Goal: Navigation & Orientation: Find specific page/section

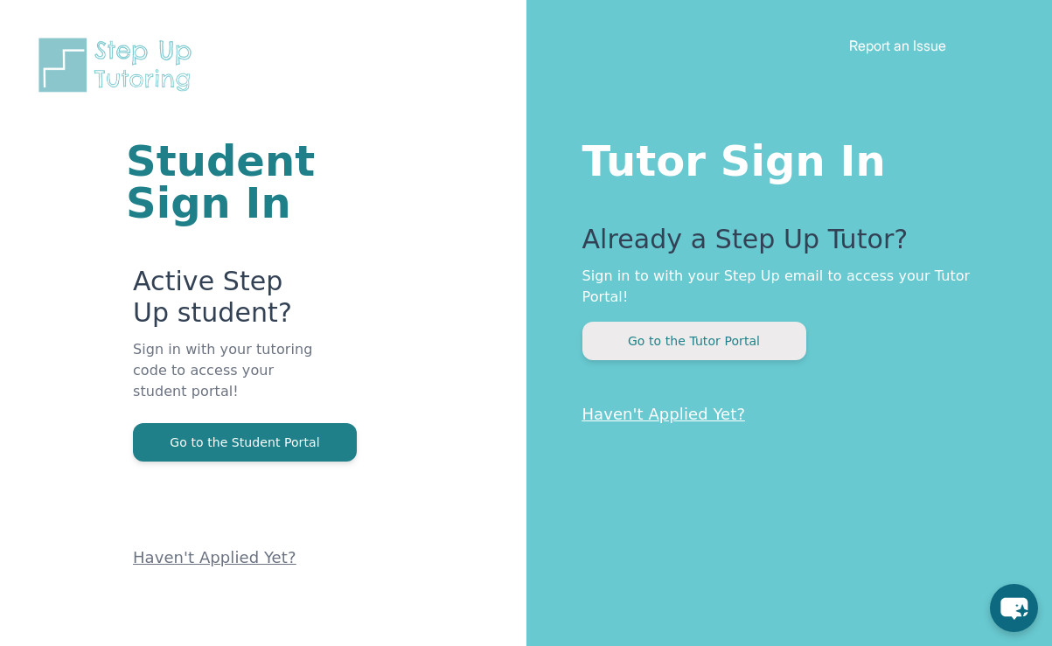
click at [624, 323] on button "Go to the Tutor Portal" at bounding box center [694, 341] width 224 height 38
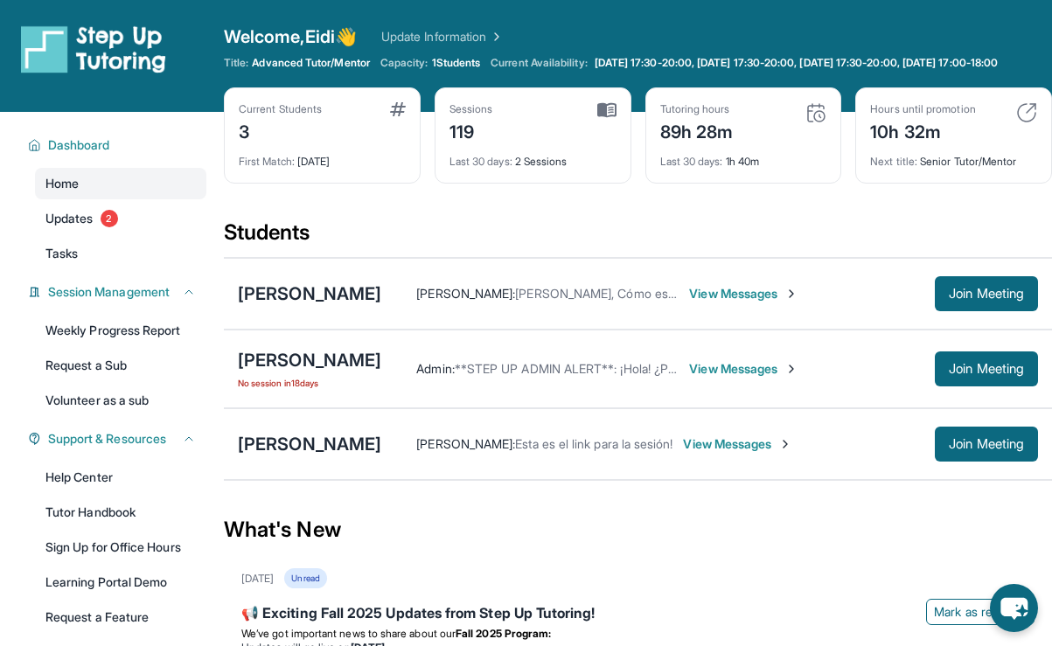
click at [610, 118] on img at bounding box center [606, 110] width 19 height 16
click at [589, 122] on div "Sessions 119" at bounding box center [533, 123] width 167 height 42
click at [606, 118] on img at bounding box center [606, 110] width 19 height 16
click at [535, 144] on div "Sessions 119" at bounding box center [533, 123] width 167 height 42
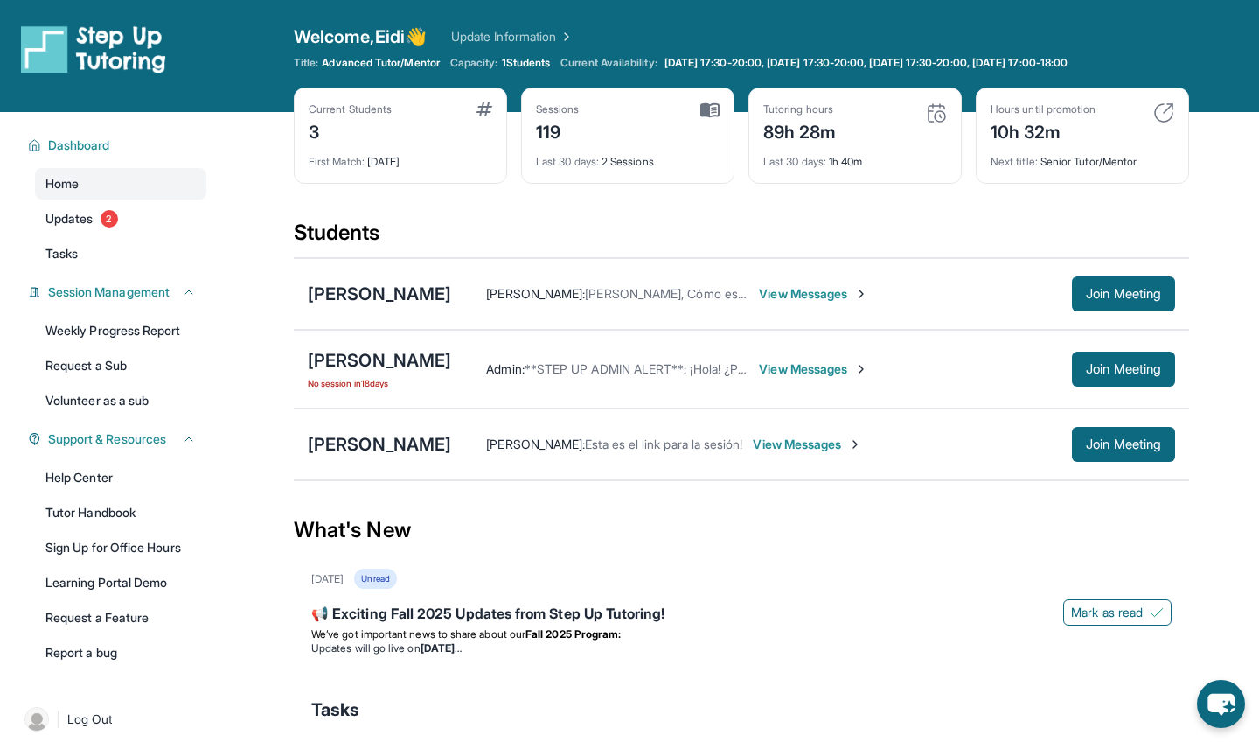
click at [350, 59] on span "Advanced Tutor/Mentor" at bounding box center [380, 63] width 117 height 14
click at [1051, 108] on img at bounding box center [1164, 112] width 21 height 21
click at [1051, 112] on img at bounding box center [1164, 112] width 21 height 21
click at [98, 227] on link "Updates 2" at bounding box center [120, 218] width 171 height 31
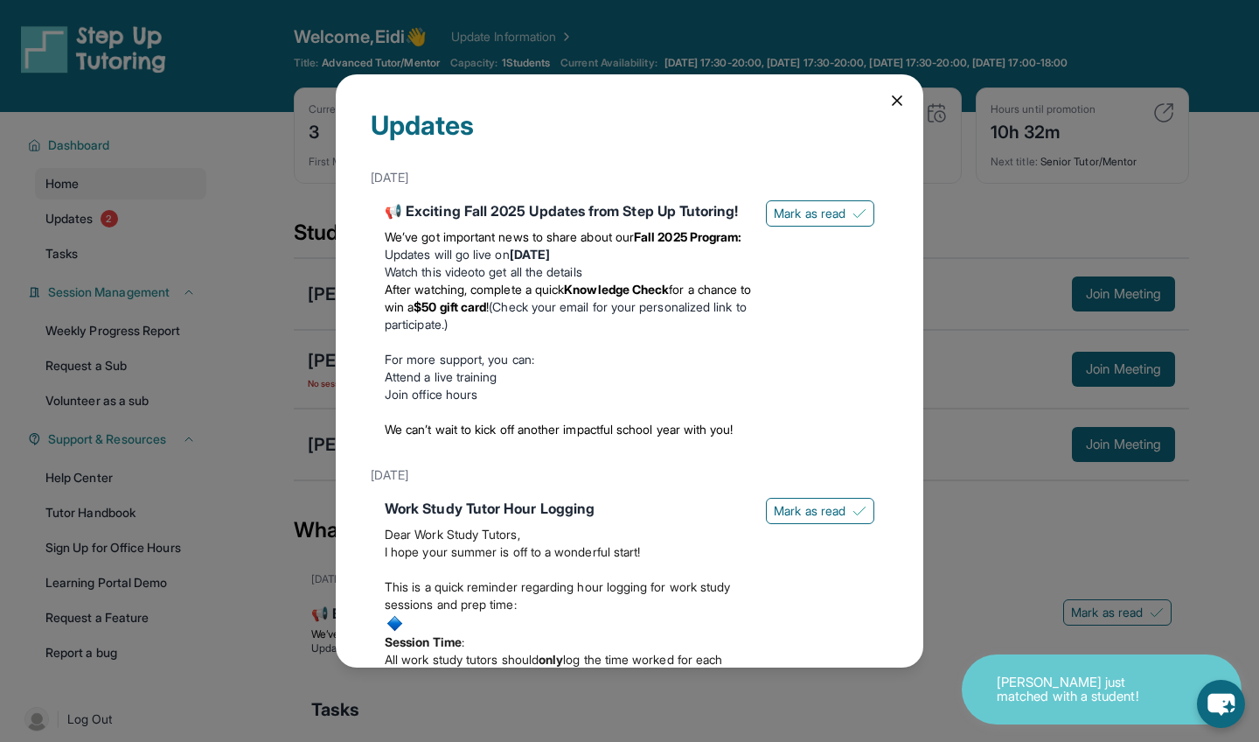
click at [898, 91] on div "Updates [DATE] 📢 Exciting Fall 2025 Updates from Step Up Tutoring! We’ve got im…" at bounding box center [630, 370] width 588 height 593
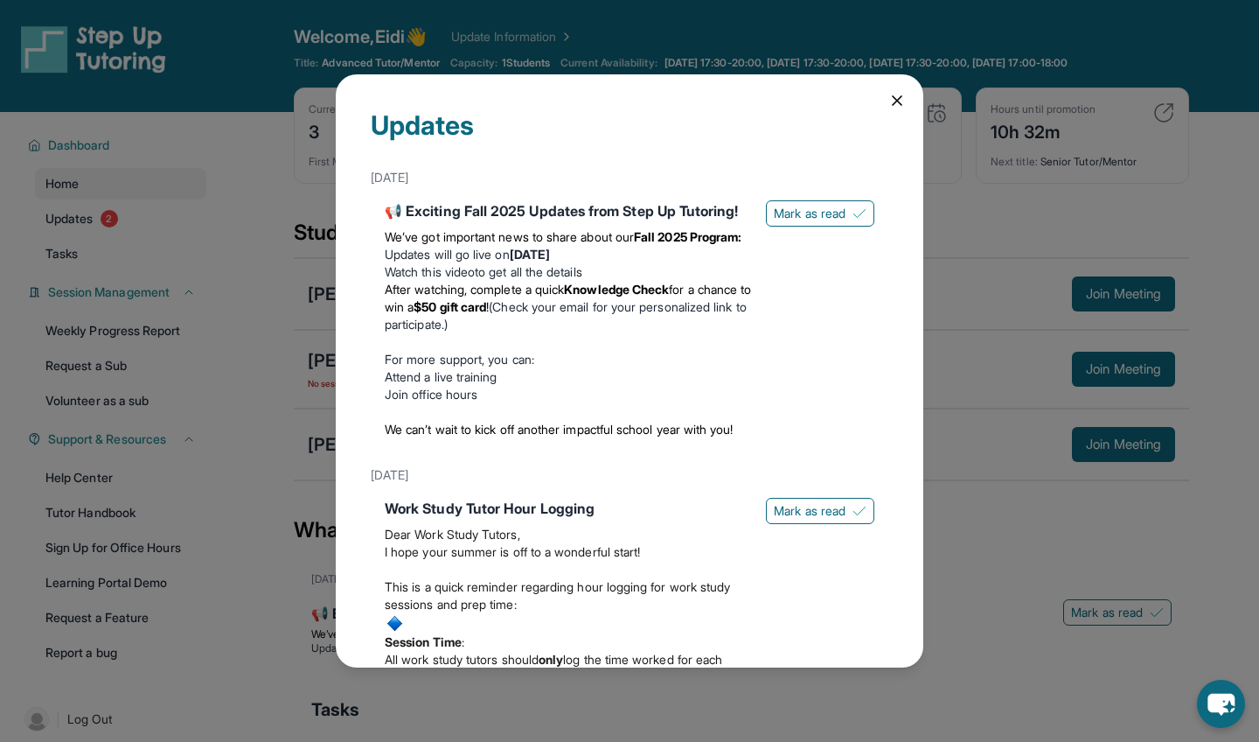
click at [894, 100] on icon at bounding box center [897, 100] width 17 height 17
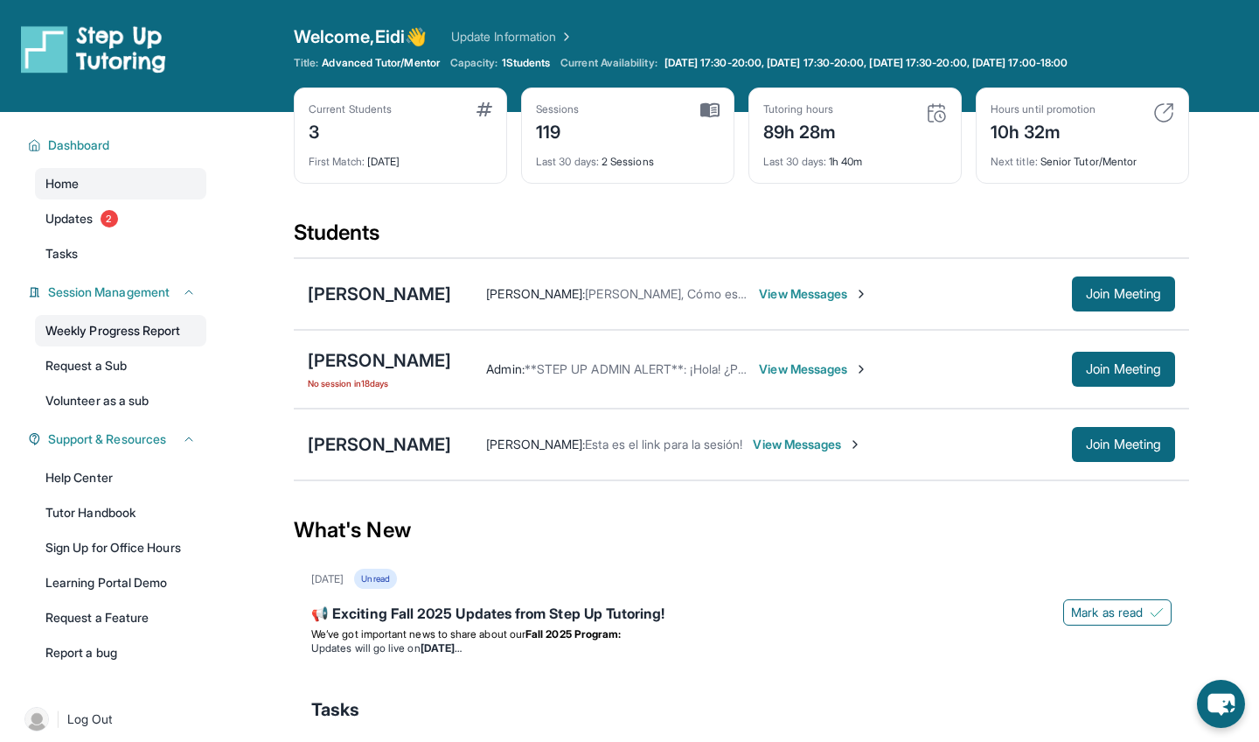
click at [129, 326] on link "Weekly Progress Report" at bounding box center [120, 330] width 171 height 31
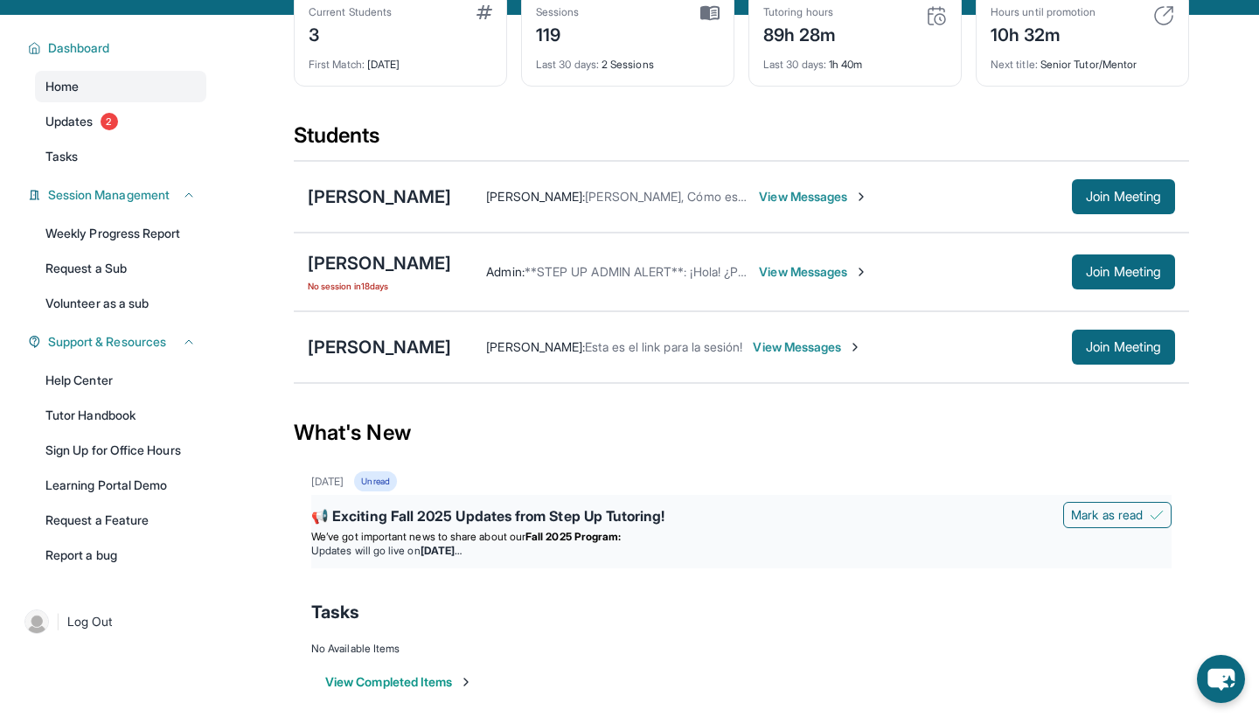
scroll to position [92, 0]
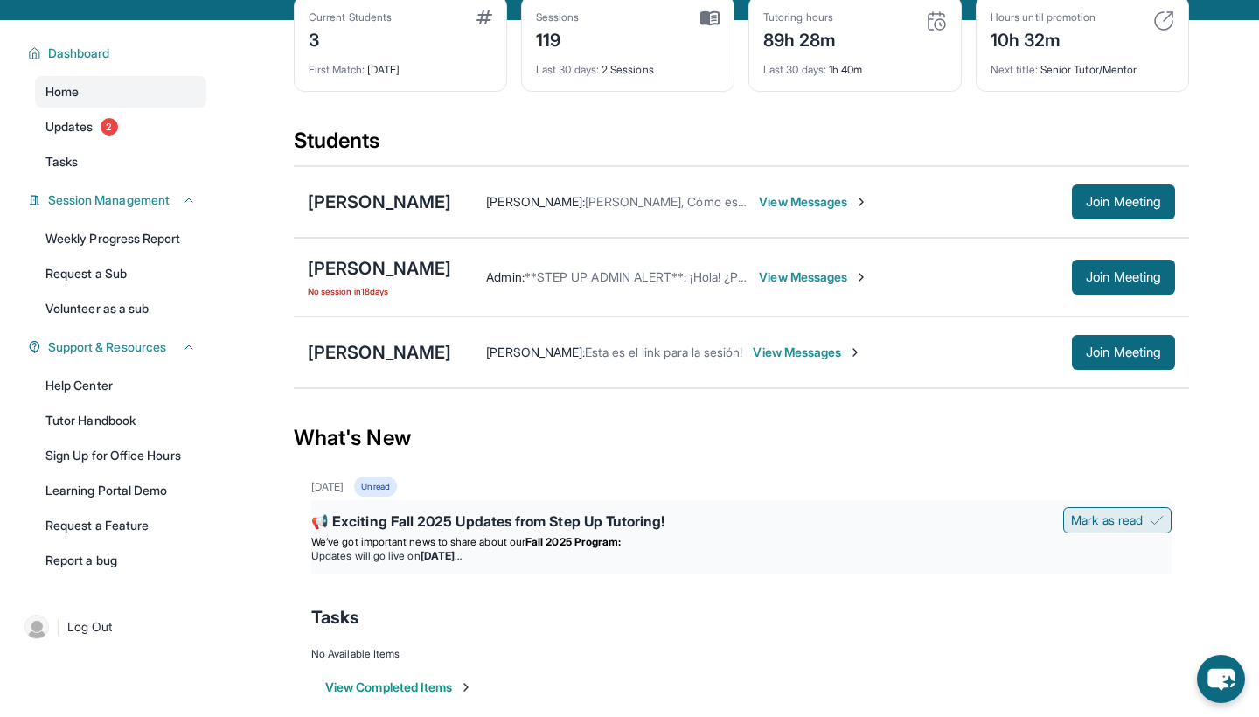
click at [1051, 516] on span "Mark as read" at bounding box center [1107, 520] width 72 height 17
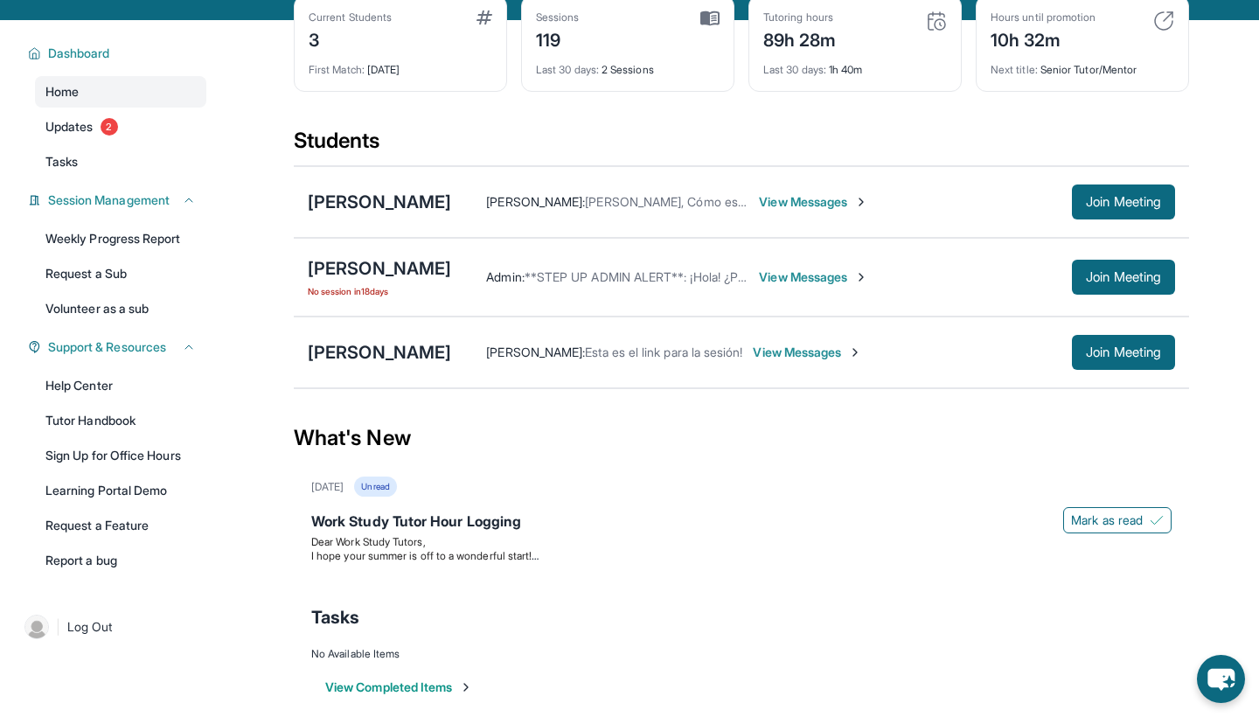
click at [1051, 517] on span "Mark as read" at bounding box center [1107, 520] width 72 height 17
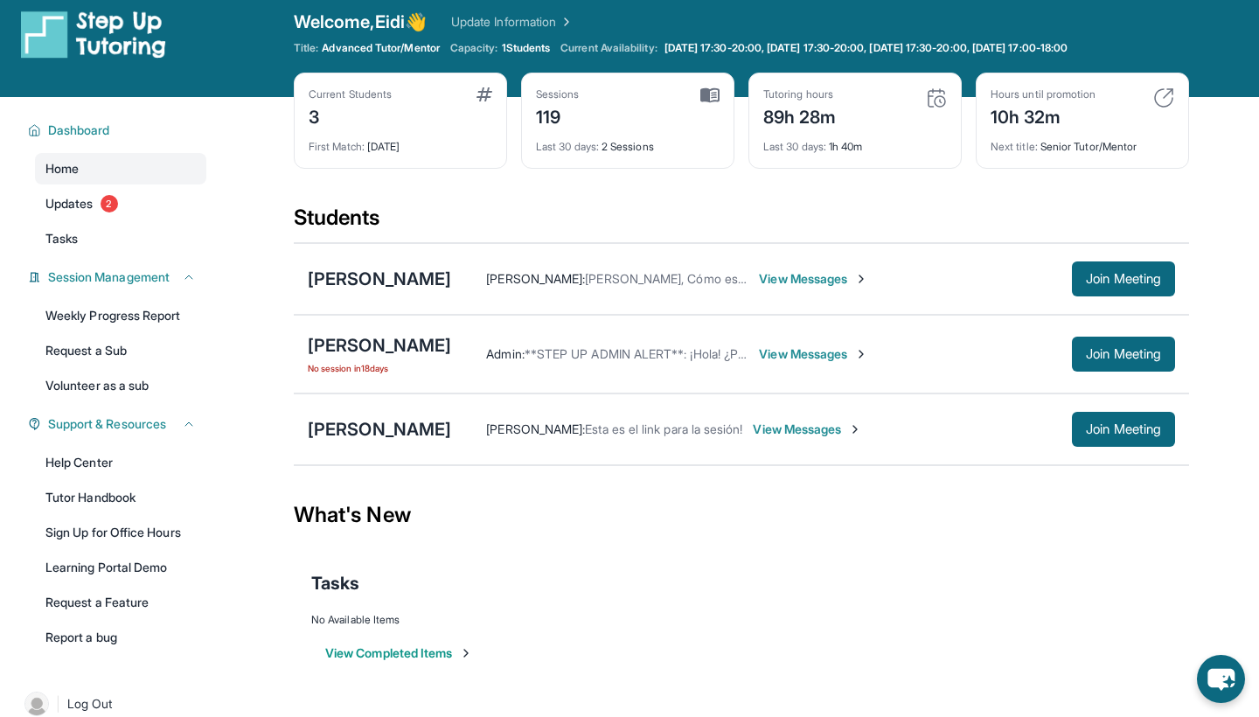
scroll to position [17, 0]
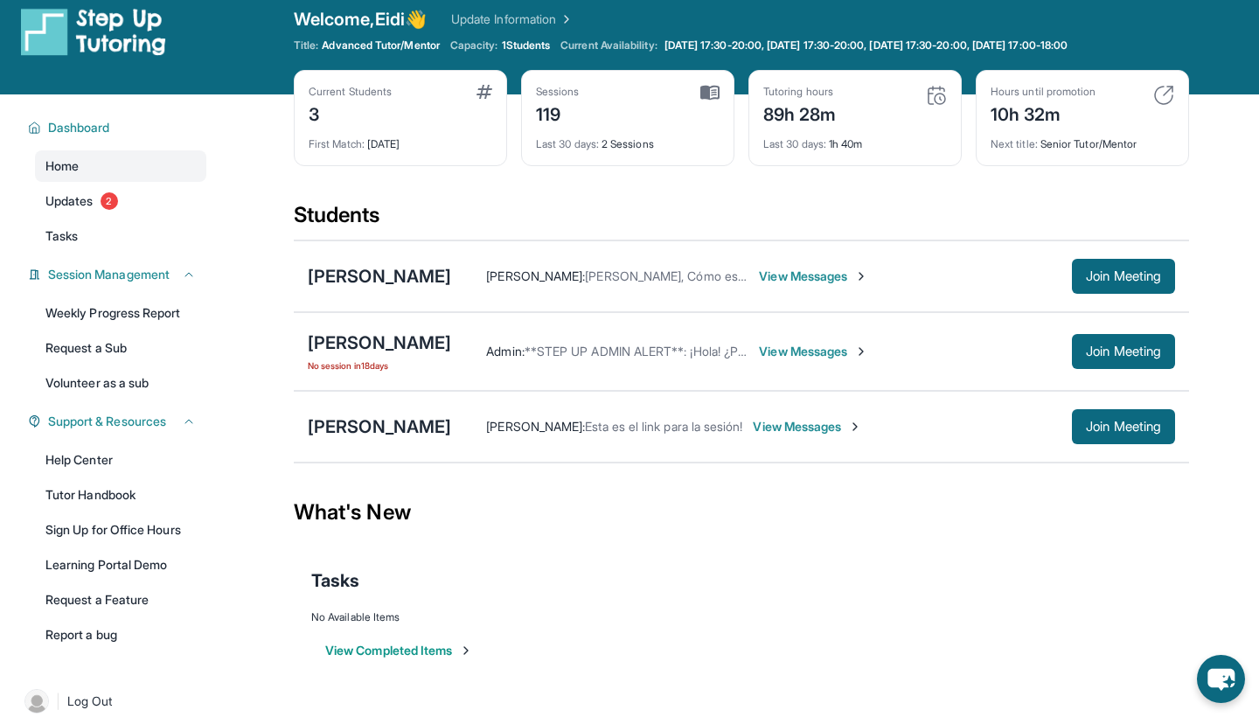
click at [709, 97] on img at bounding box center [710, 93] width 19 height 16
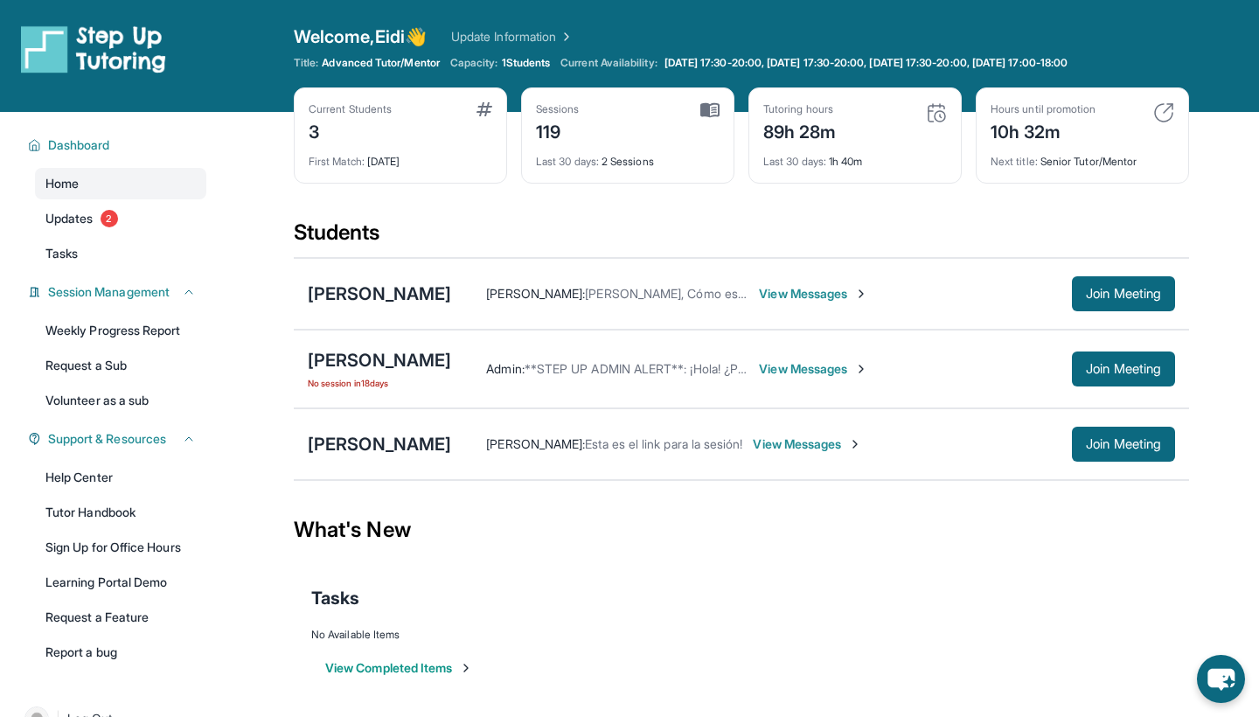
scroll to position [0, 0]
click at [1051, 112] on img at bounding box center [1164, 112] width 21 height 21
click at [1051, 93] on div "Hours until promotion 10h 32m Next title : Senior Tutor/Mentor" at bounding box center [1082, 135] width 213 height 96
click at [1035, 140] on div "10h 32m" at bounding box center [1043, 130] width 105 height 28
click at [833, 116] on div "89h 28m" at bounding box center [799, 130] width 73 height 28
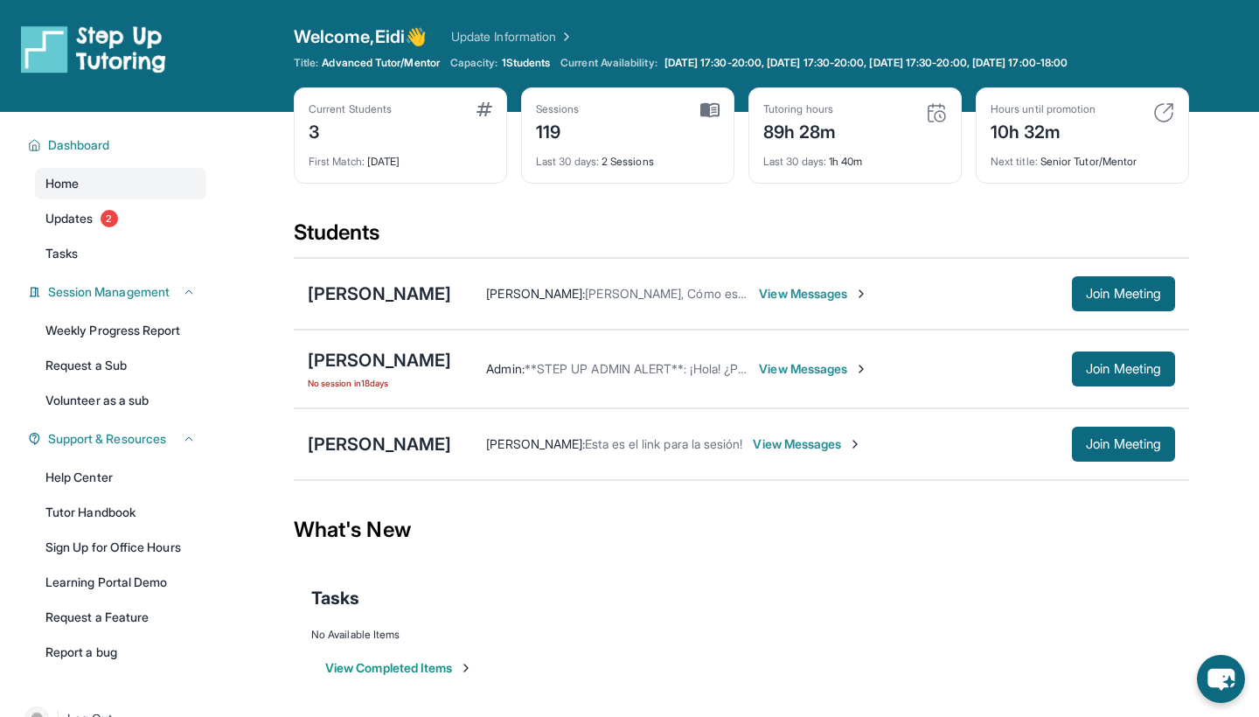
click at [600, 131] on div "Sessions 119" at bounding box center [628, 123] width 184 height 42
click at [401, 137] on div "Current Students 3" at bounding box center [401, 123] width 184 height 42
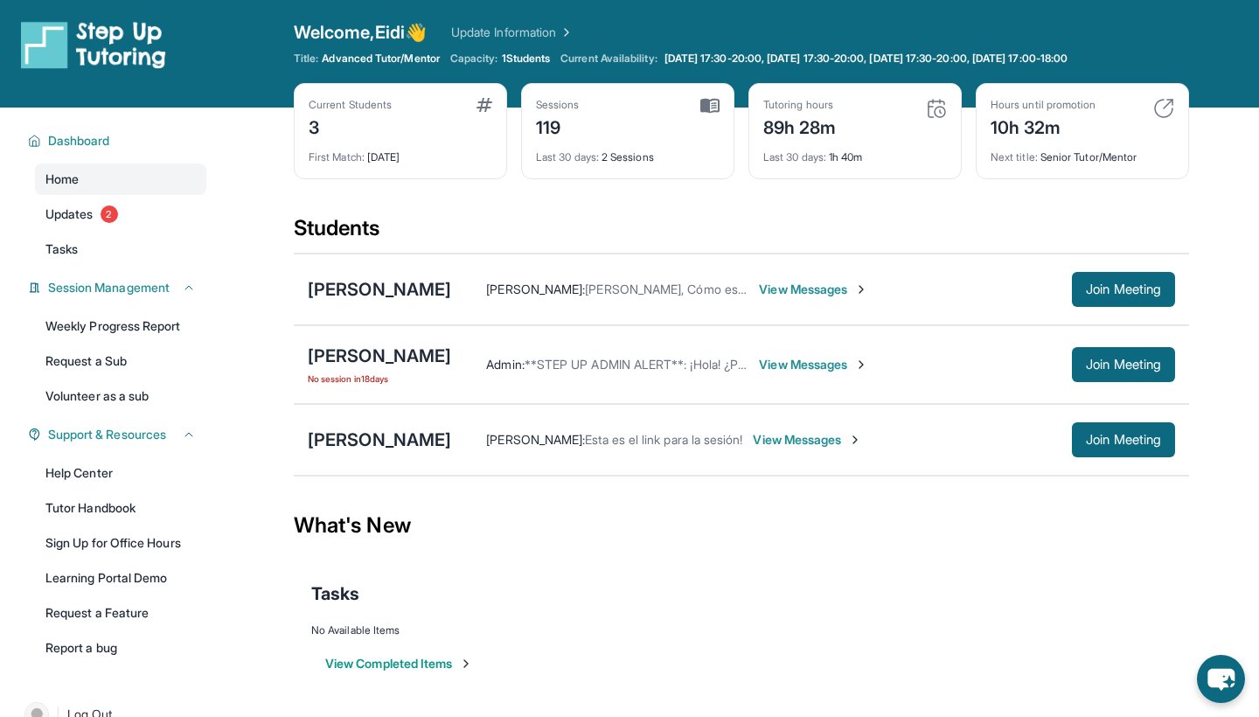
scroll to position [10, 0]
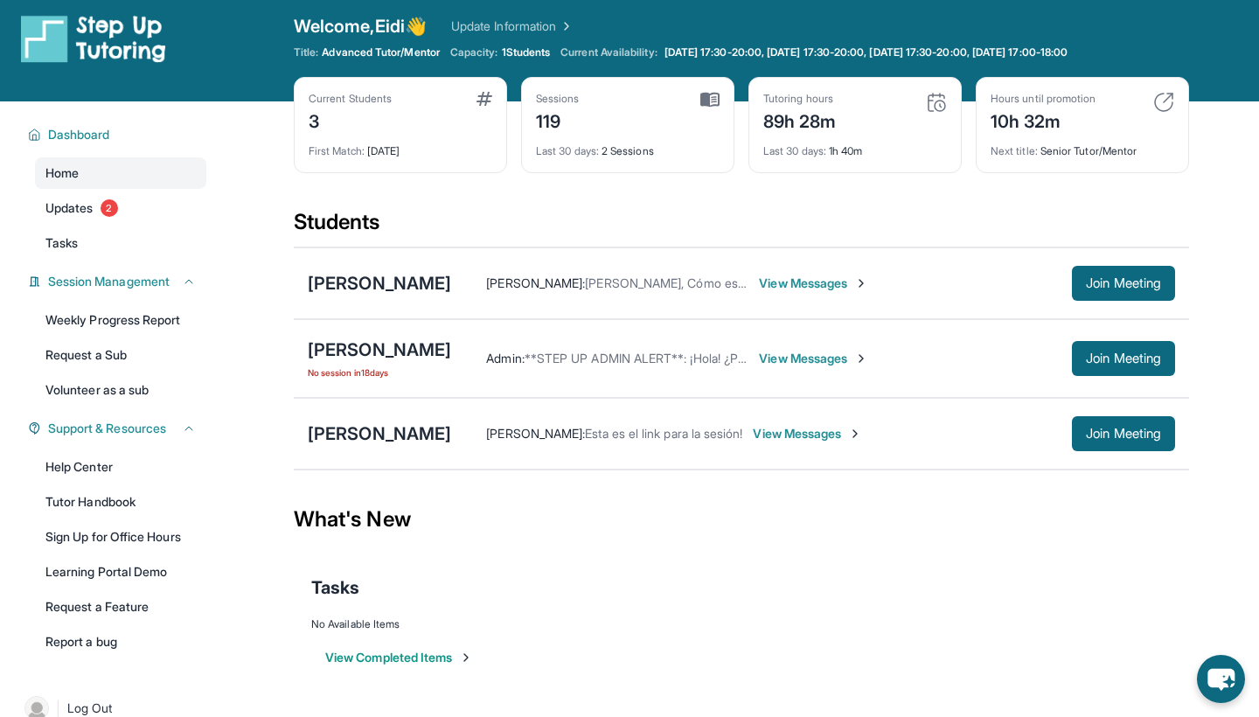
click at [517, 87] on div "Current Students 3 First Match : [DATE] Sessions 119 Last 30 days : 2 Sessions …" at bounding box center [742, 142] width 896 height 131
click at [462, 89] on div "Current Students 3 First Match : [DATE]" at bounding box center [400, 125] width 213 height 96
click at [362, 89] on div "Current Students 3 First Match : [DATE]" at bounding box center [400, 125] width 213 height 96
click at [366, 138] on div "First Match : [DATE]" at bounding box center [401, 146] width 184 height 24
click at [512, 140] on div "Current Students 3 First Match : [DATE] Sessions 119 Last 30 days : 2 Sessions …" at bounding box center [742, 142] width 896 height 131
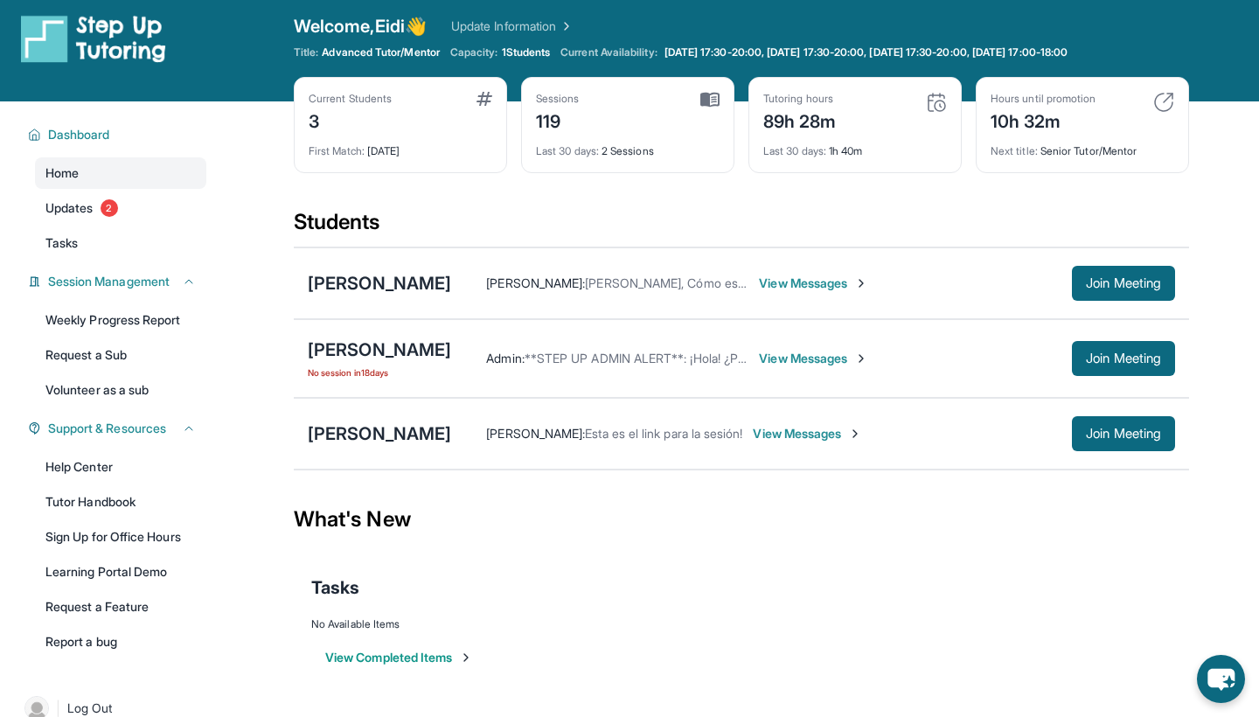
click at [569, 140] on div "Last 30 days : 2 Sessions" at bounding box center [628, 146] width 184 height 24
click at [569, 120] on div "119" at bounding box center [558, 120] width 44 height 28
click at [756, 122] on div "Tutoring hours 89h 28m Last 30 days : 1h 40m" at bounding box center [855, 125] width 213 height 96
click at [760, 180] on div "Current Students 3 First Match : [DATE] Sessions 119 Last 30 days : 2 Sessions …" at bounding box center [742, 142] width 896 height 131
click at [828, 129] on div "89h 28m" at bounding box center [799, 120] width 73 height 28
